Goal: Task Accomplishment & Management: Complete application form

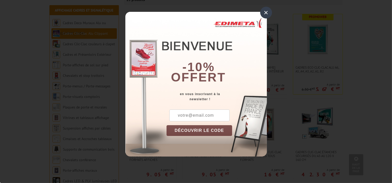
scroll to position [103, 0]
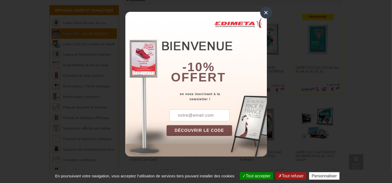
click at [264, 10] on div "×" at bounding box center [266, 13] width 12 height 12
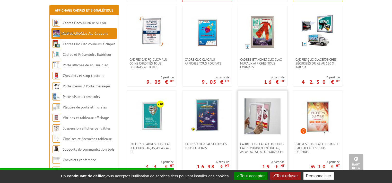
scroll to position [197, 0]
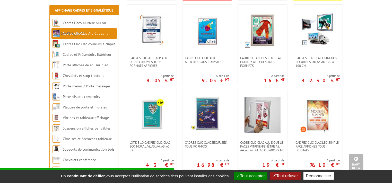
click at [257, 176] on button "Tout accepter" at bounding box center [250, 175] width 33 height 7
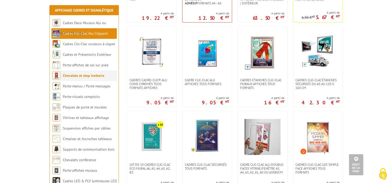
scroll to position [171, 0]
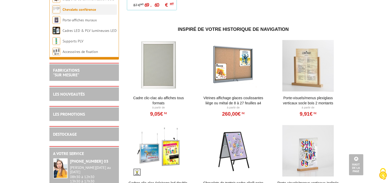
scroll to position [446, 0]
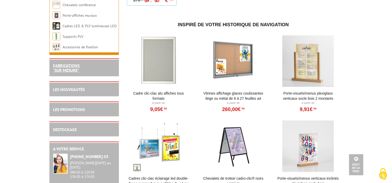
click at [74, 67] on link "FABRICATIONS "Sur Mesure"" at bounding box center [66, 68] width 26 height 10
